Goal: Transaction & Acquisition: Subscribe to service/newsletter

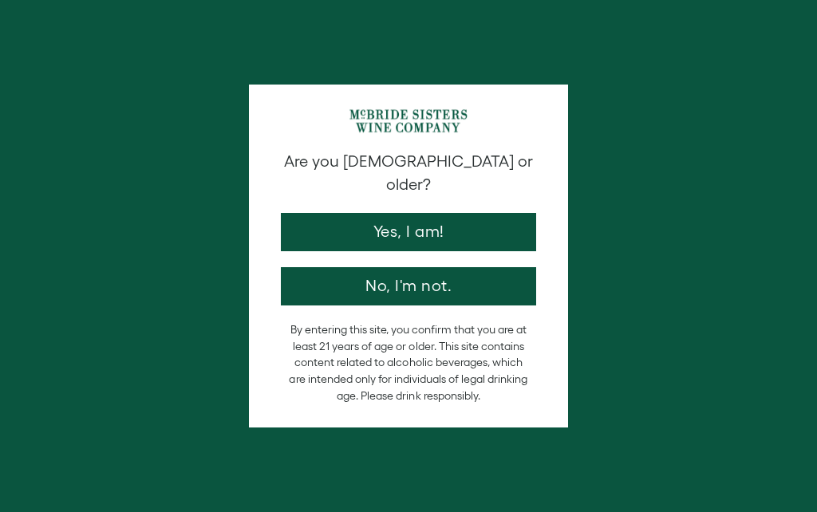
click at [441, 213] on button "Yes, I am!" at bounding box center [408, 232] width 255 height 38
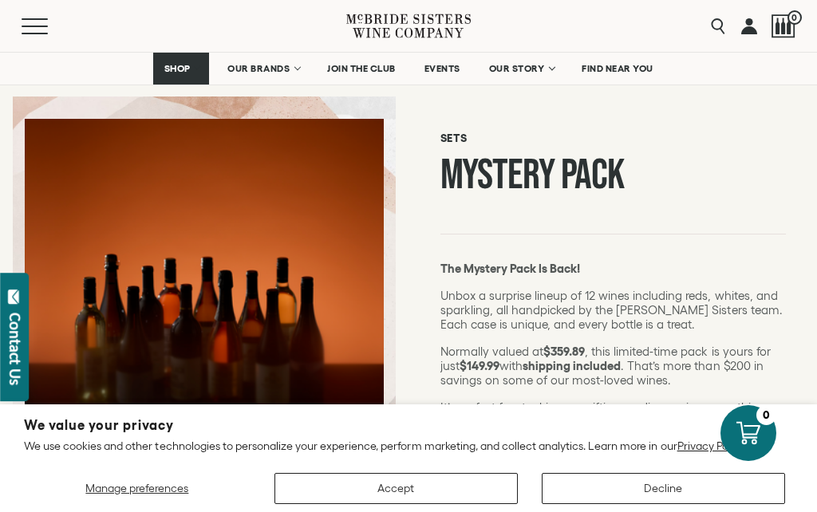
scroll to position [163, 0]
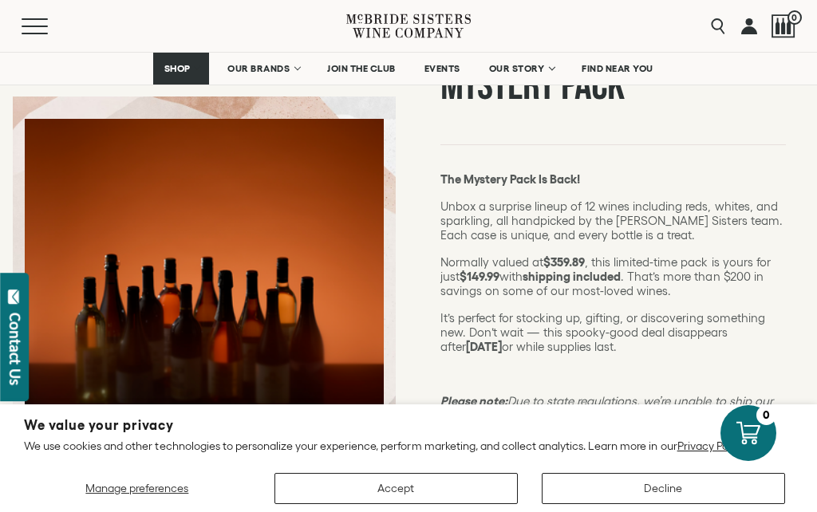
click at [374, 504] on button "Accept" at bounding box center [395, 488] width 243 height 31
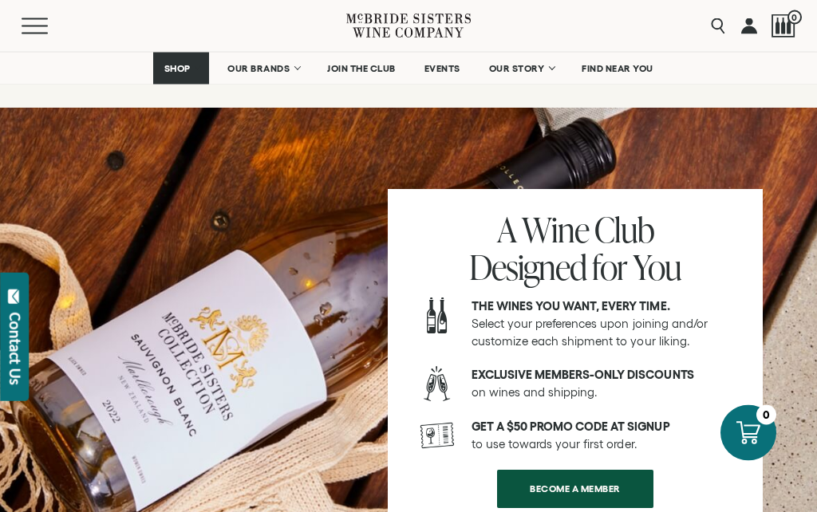
scroll to position [2084, 0]
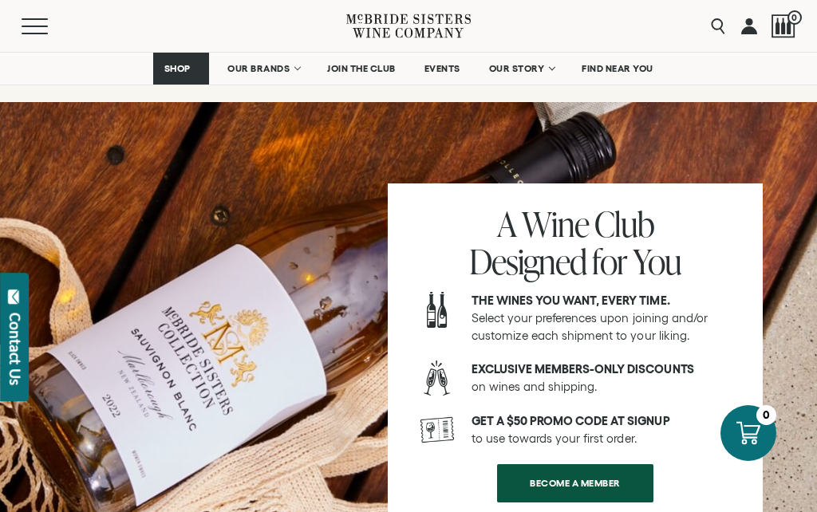
click at [532, 467] on span "BECOME A MEMBER" at bounding box center [575, 482] width 147 height 31
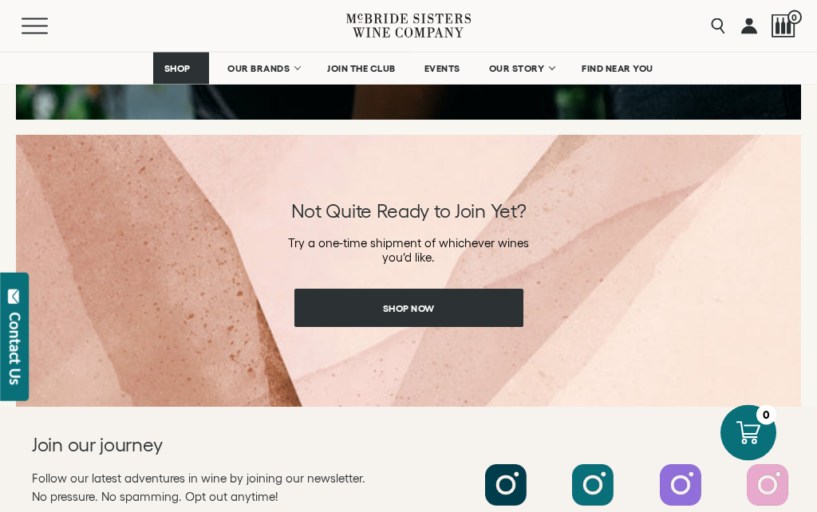
scroll to position [2132, 0]
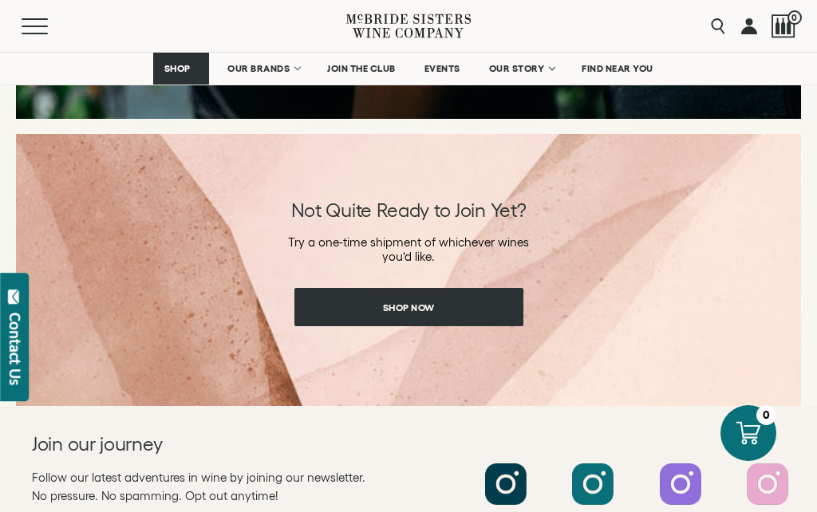
click at [466, 305] on link "Shop Now" at bounding box center [408, 307] width 229 height 38
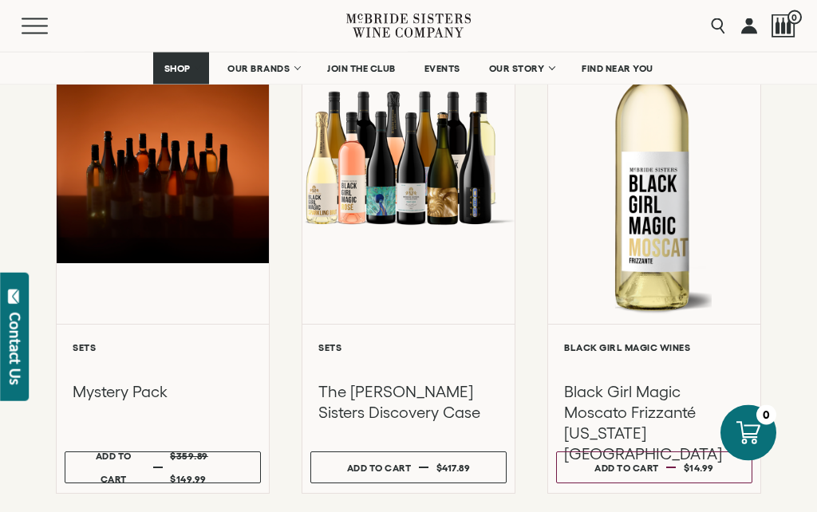
scroll to position [301, 0]
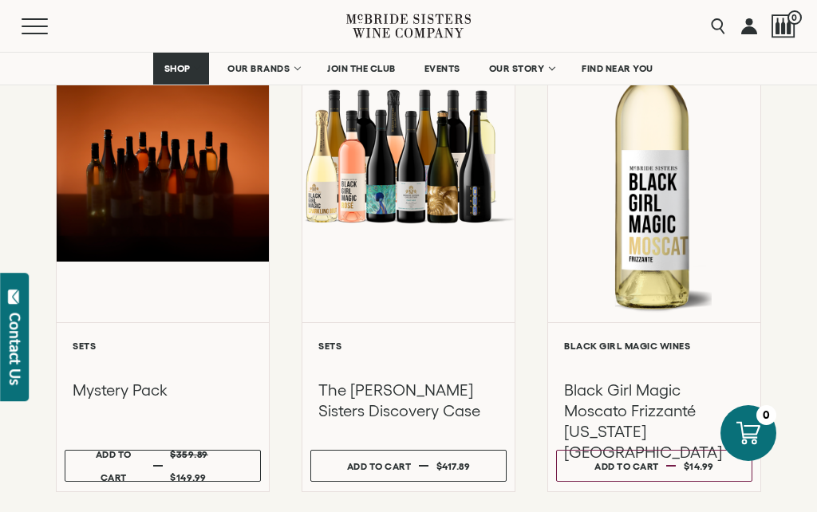
click at [219, 459] on div "Regular price $359.89 Sale price $149.99" at bounding box center [207, 466] width 74 height 46
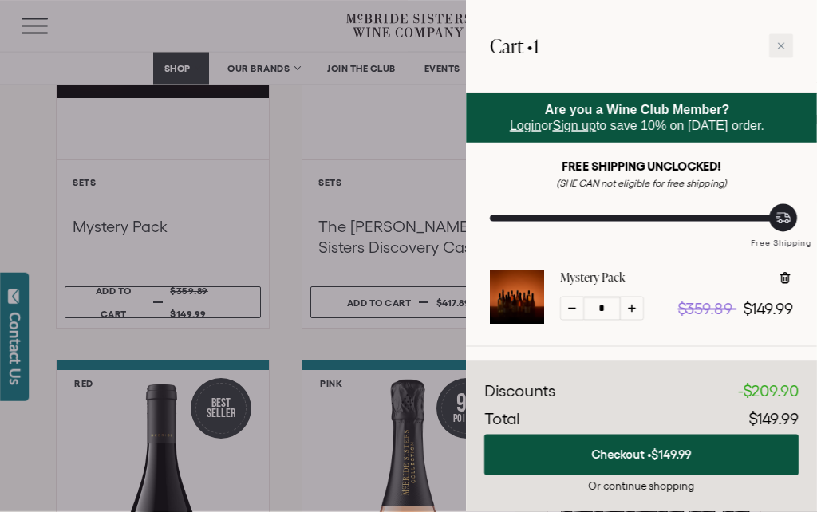
scroll to position [474, 0]
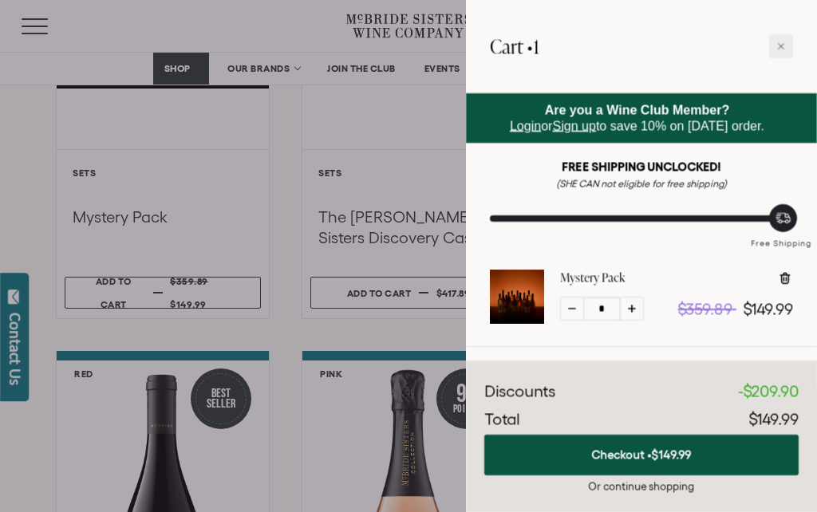
click at [678, 461] on span "$149.99" at bounding box center [672, 455] width 40 height 14
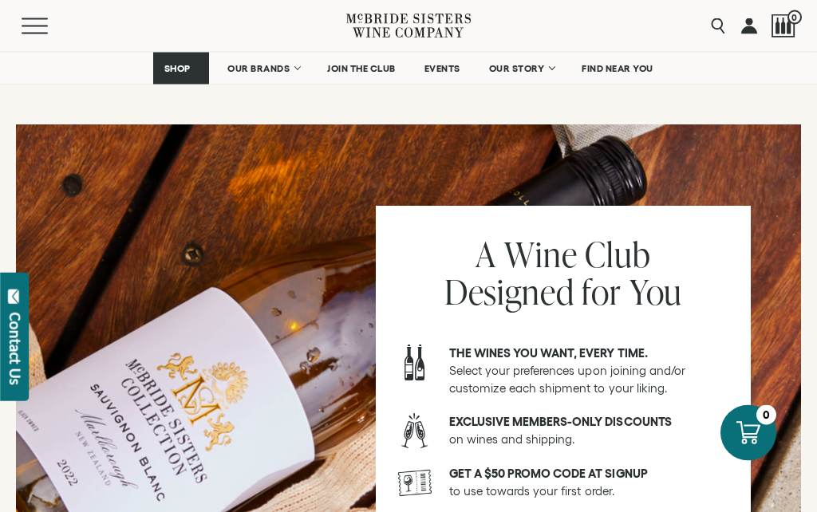
scroll to position [1980, 0]
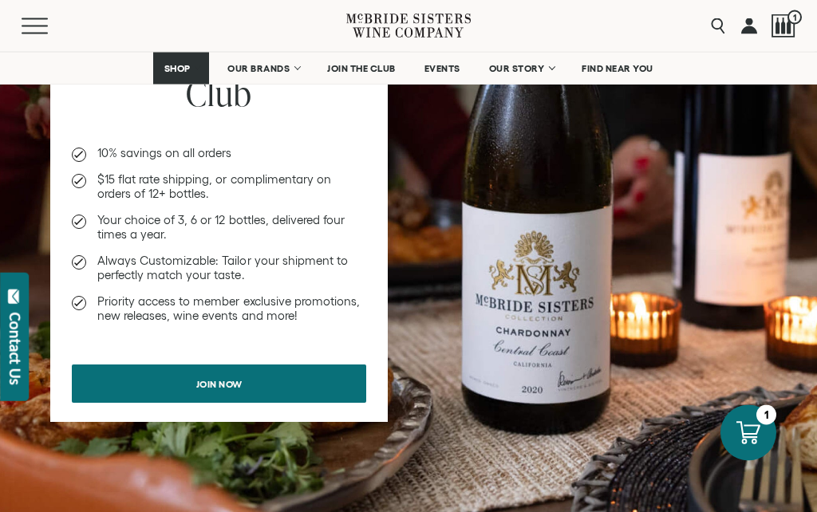
scroll to position [1080, 0]
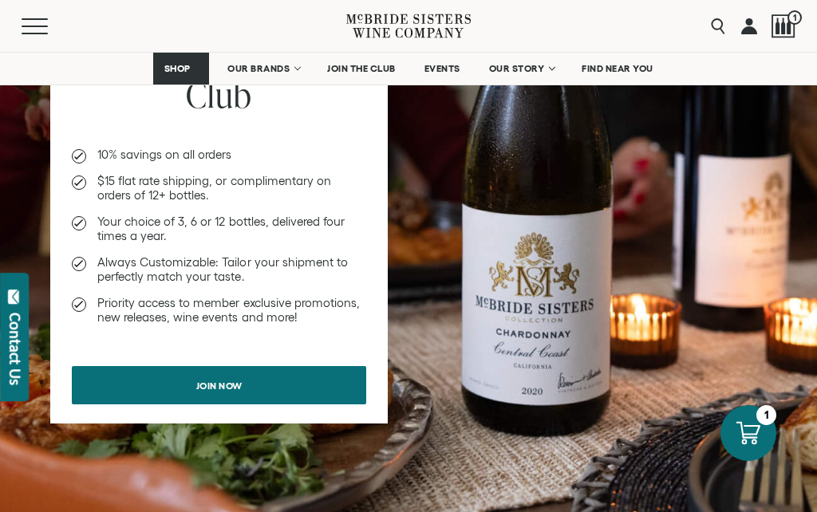
click at [334, 380] on link "Join now" at bounding box center [219, 385] width 294 height 38
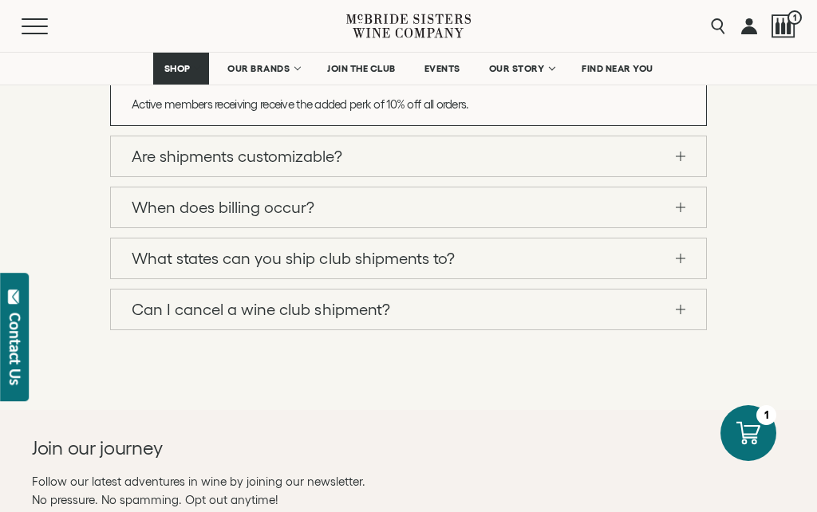
scroll to position [1356, 0]
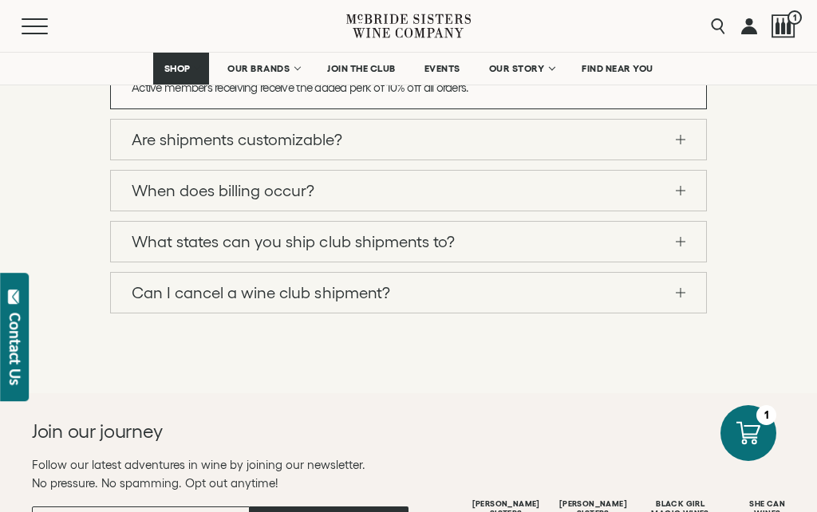
click at [547, 160] on link "Are shipments customizable?" at bounding box center [408, 140] width 595 height 40
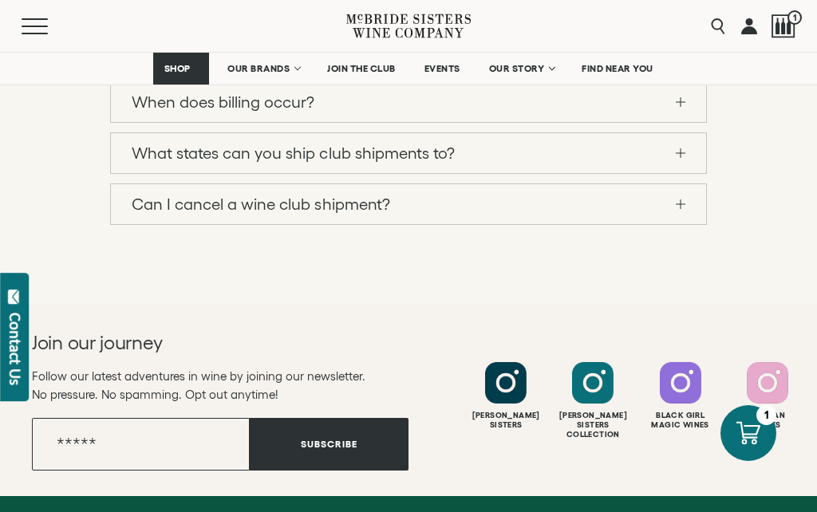
scroll to position [1523, 0]
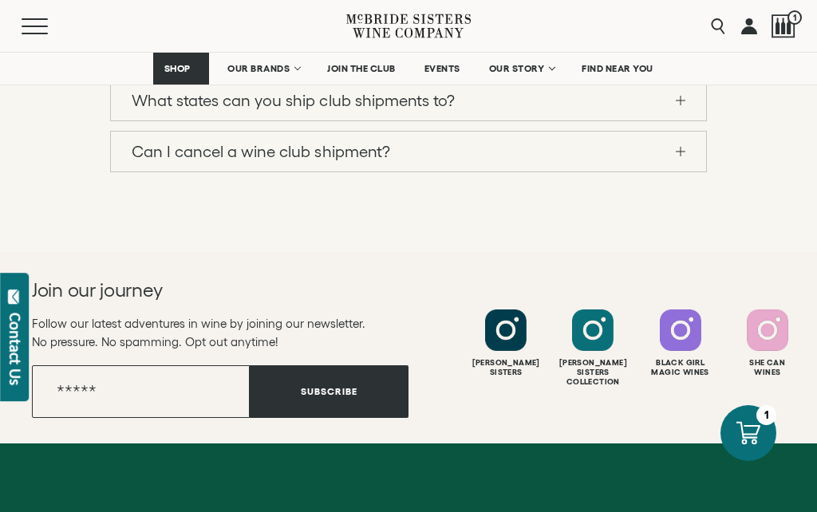
click at [676, 69] on link "When does billing occur?" at bounding box center [408, 50] width 595 height 40
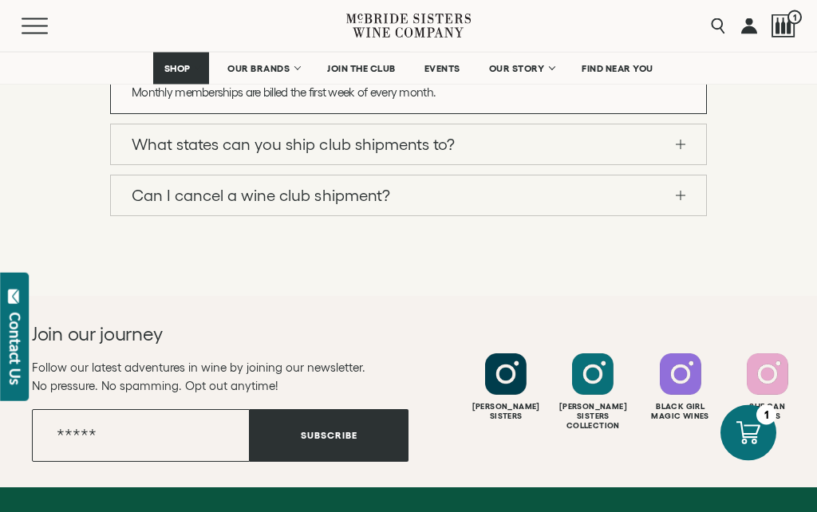
scroll to position [1275, 0]
click at [487, 164] on link "What states can you ship club shipments to?" at bounding box center [408, 144] width 595 height 40
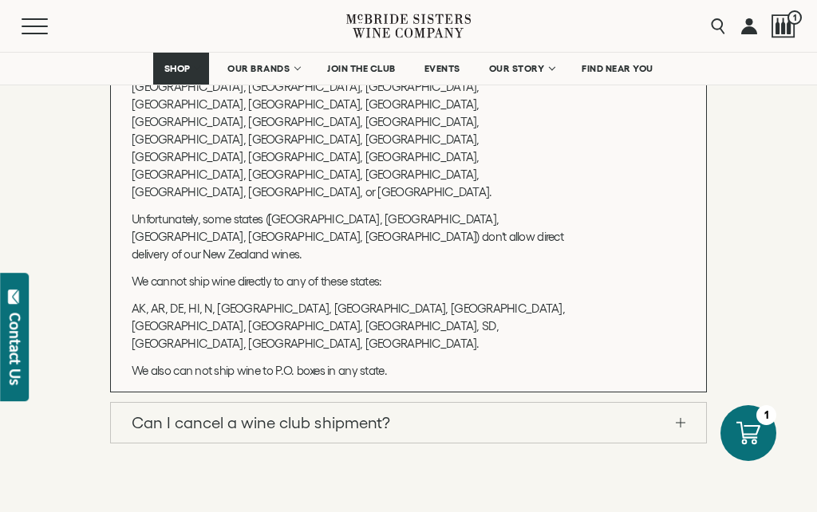
scroll to position [1406, 0]
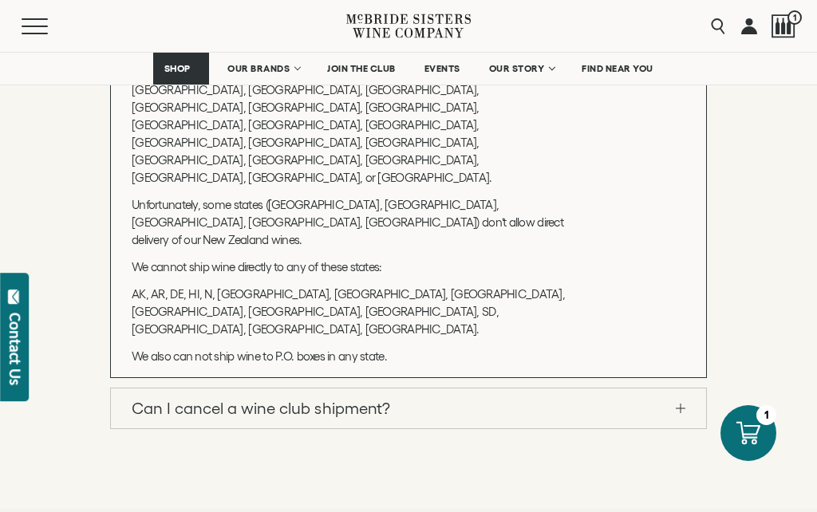
click at [501, 420] on link "Can I cancel a wine club shipment?" at bounding box center [408, 408] width 595 height 40
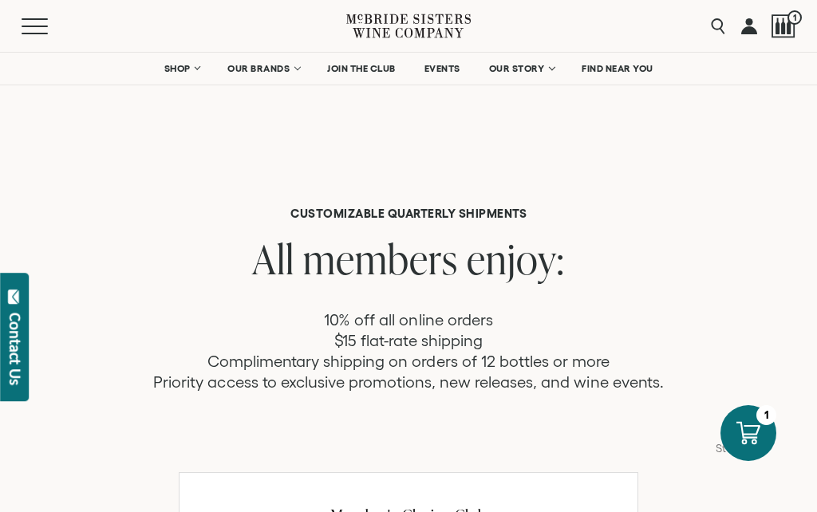
scroll to position [0, 0]
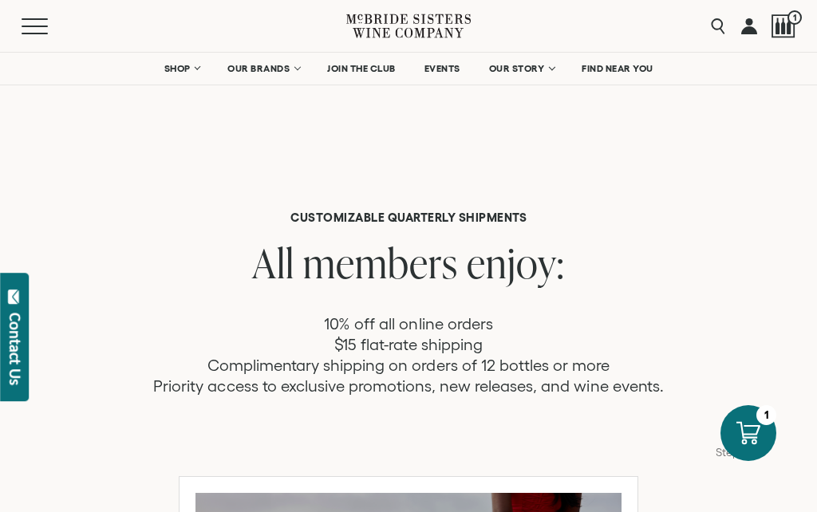
click at [794, 24] on span "1" at bounding box center [794, 17] width 14 height 14
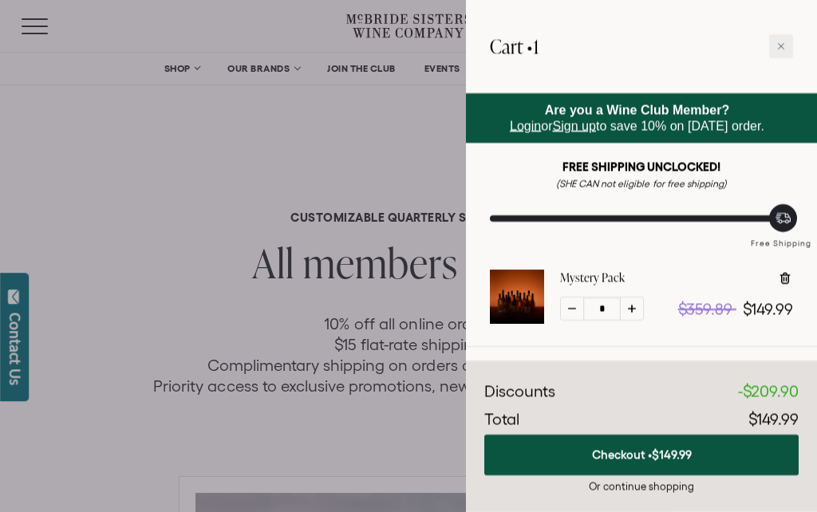
click at [699, 452] on button "Checkout • $149.99" at bounding box center [641, 455] width 314 height 41
